Goal: Task Accomplishment & Management: Use online tool/utility

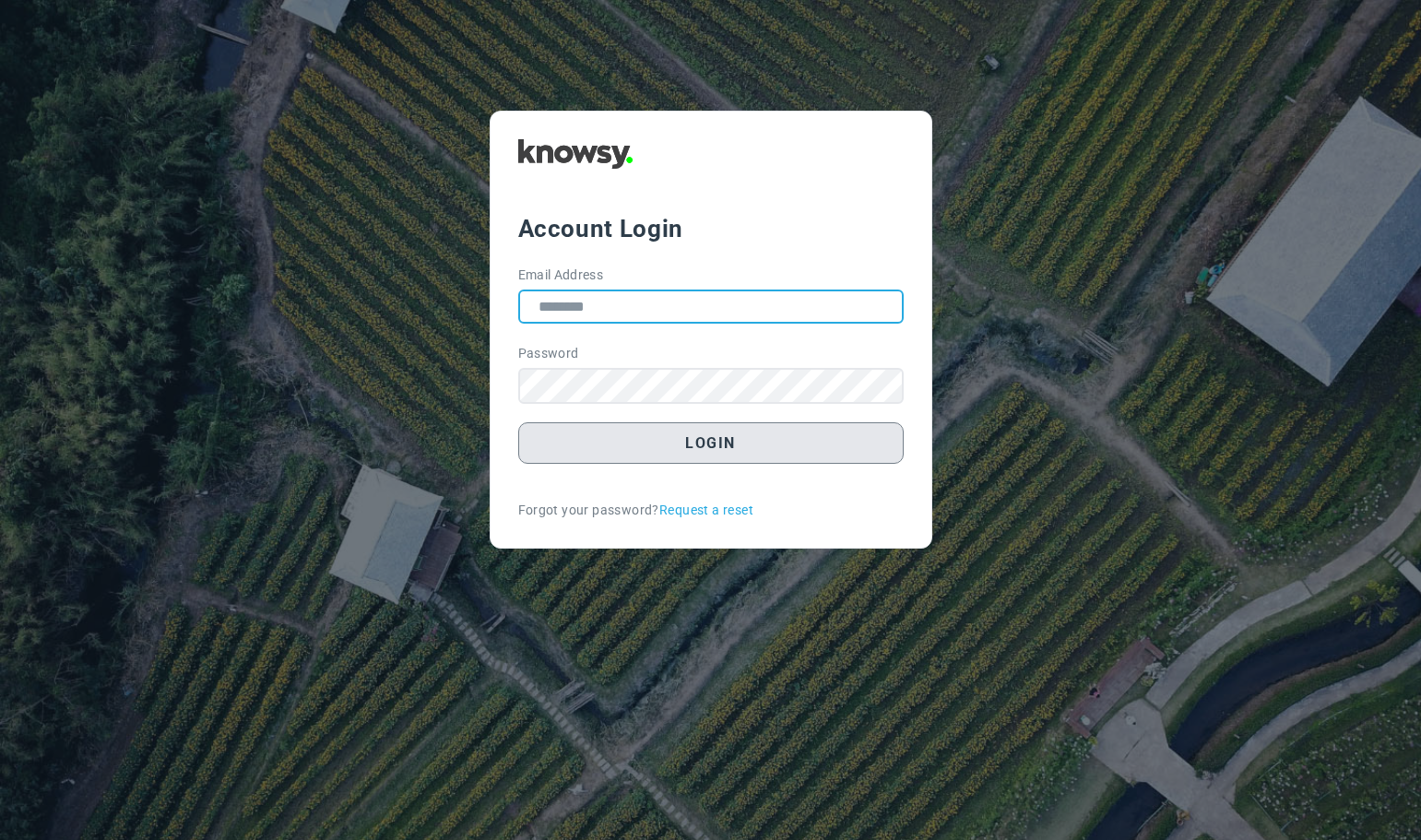
type input "**********"
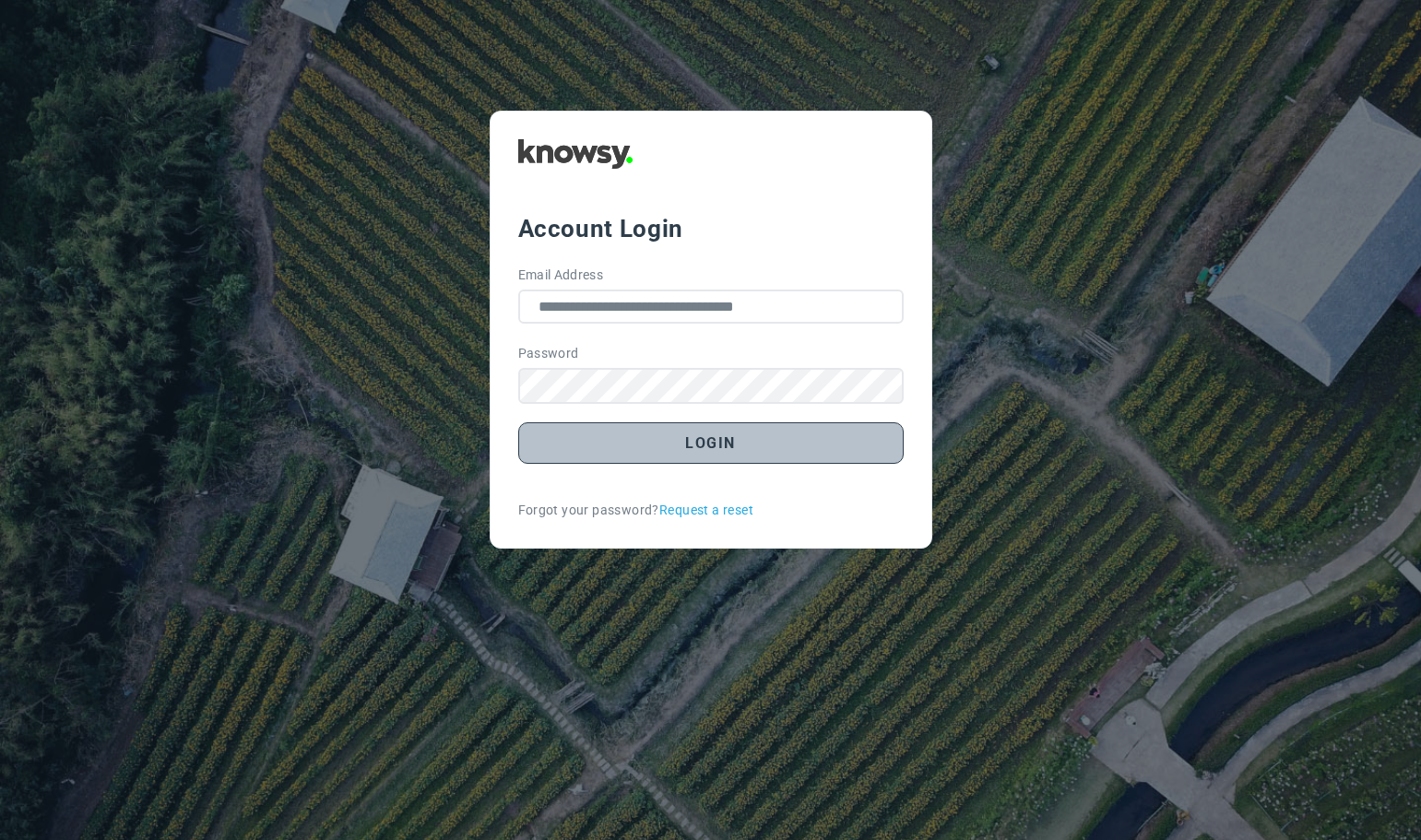
click at [727, 441] on button "Login" at bounding box center [710, 442] width 385 height 41
click at [703, 435] on button "Login" at bounding box center [710, 442] width 385 height 41
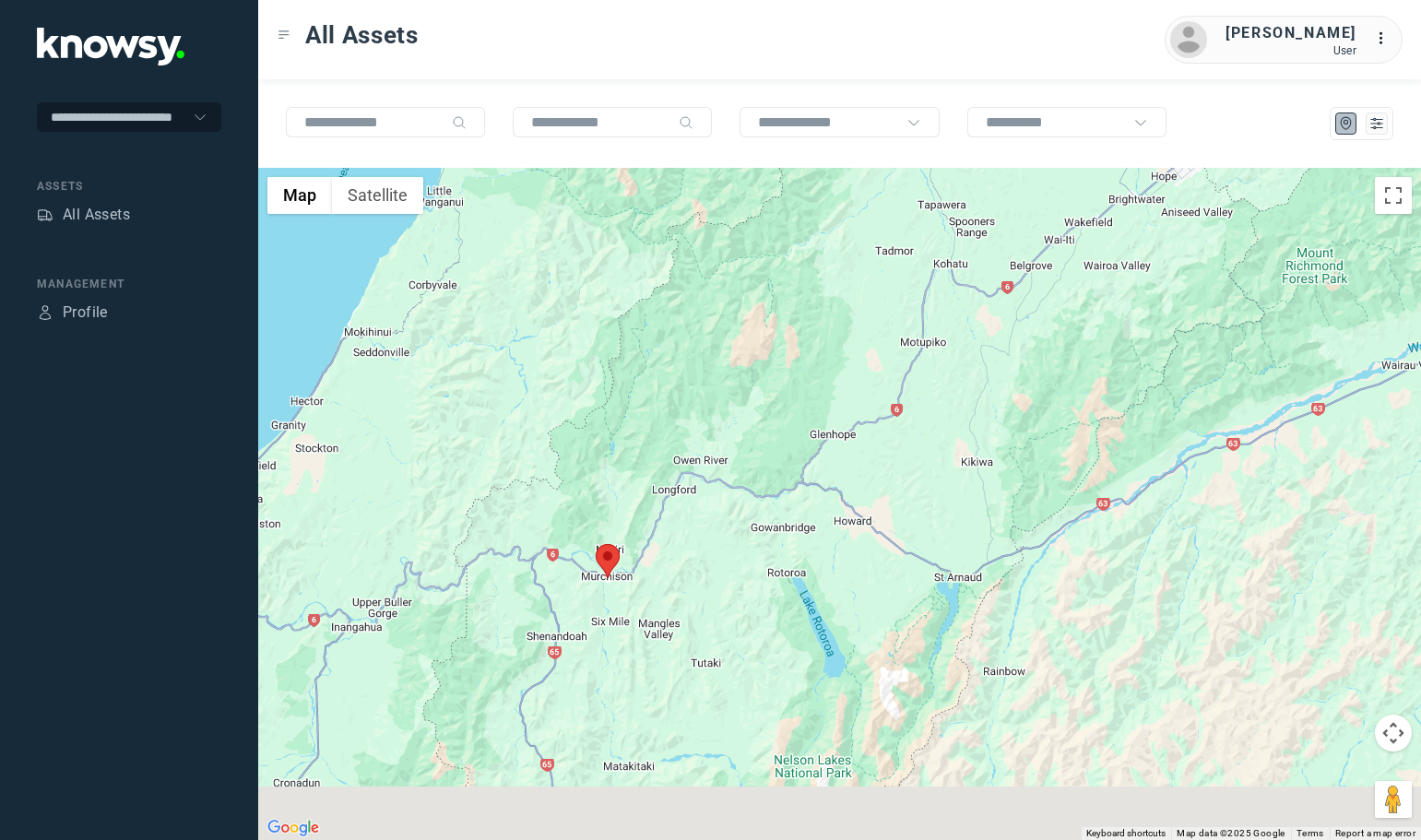
drag, startPoint x: 648, startPoint y: 610, endPoint x: 732, endPoint y: 448, distance: 182.7
click at [732, 448] on div at bounding box center [839, 504] width 1163 height 672
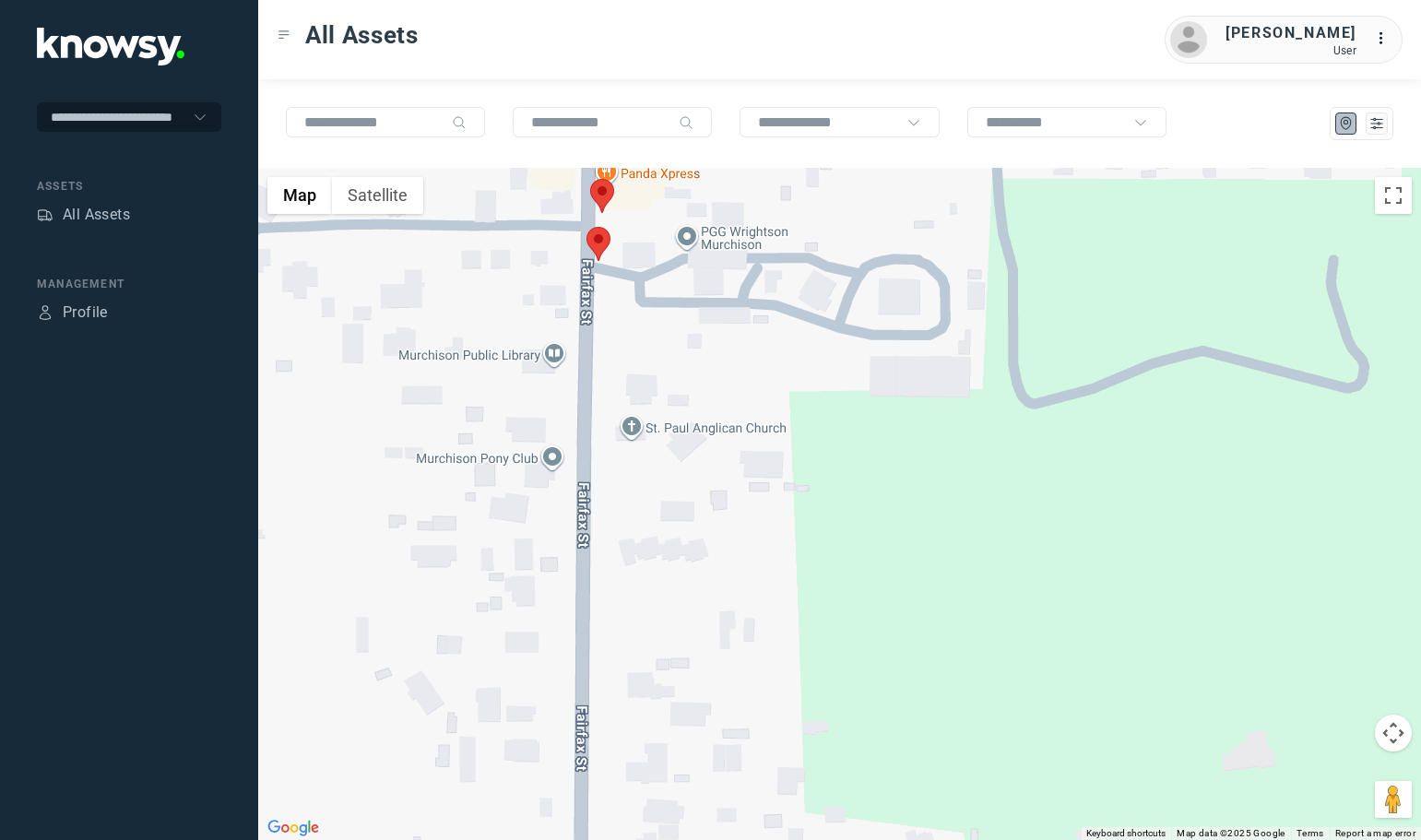
click at [590, 179] on area at bounding box center [590, 179] width 0 height 0
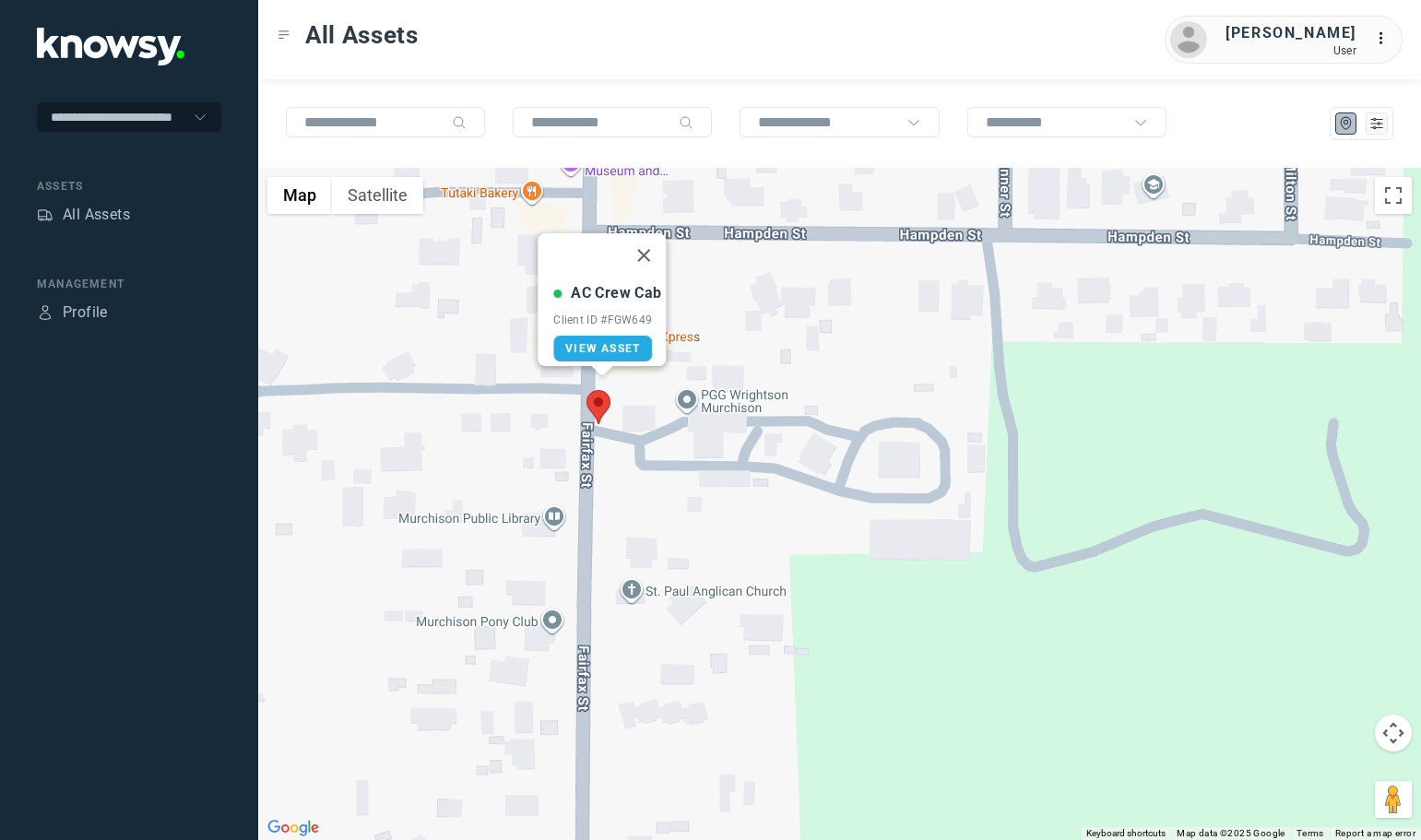
click at [586, 390] on area at bounding box center [586, 390] width 0 height 0
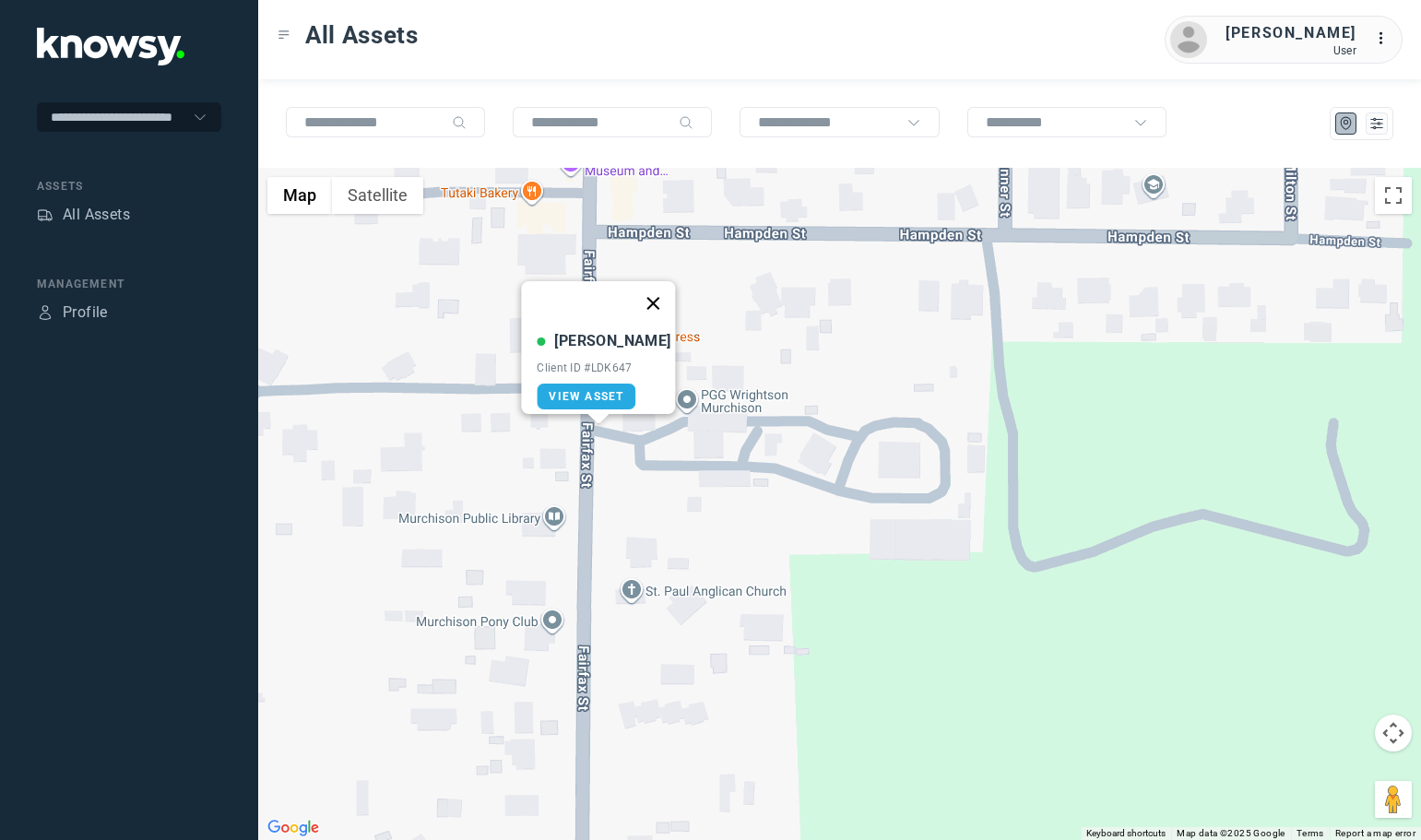
click at [641, 289] on button "Close" at bounding box center [653, 303] width 44 height 44
